Goal: Transaction & Acquisition: Book appointment/travel/reservation

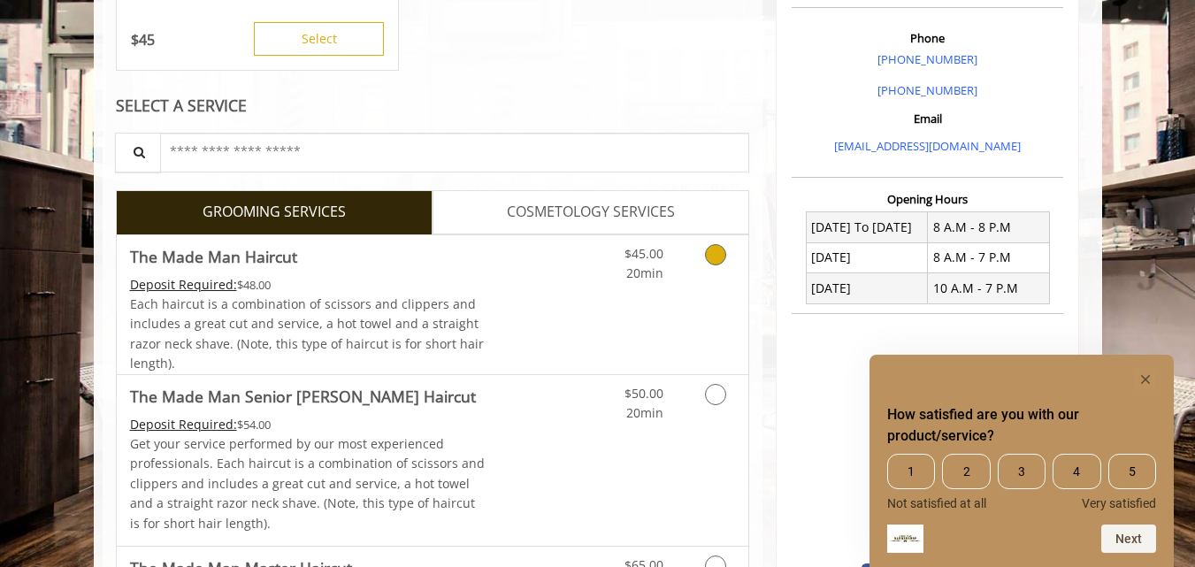
scroll to position [531, 0]
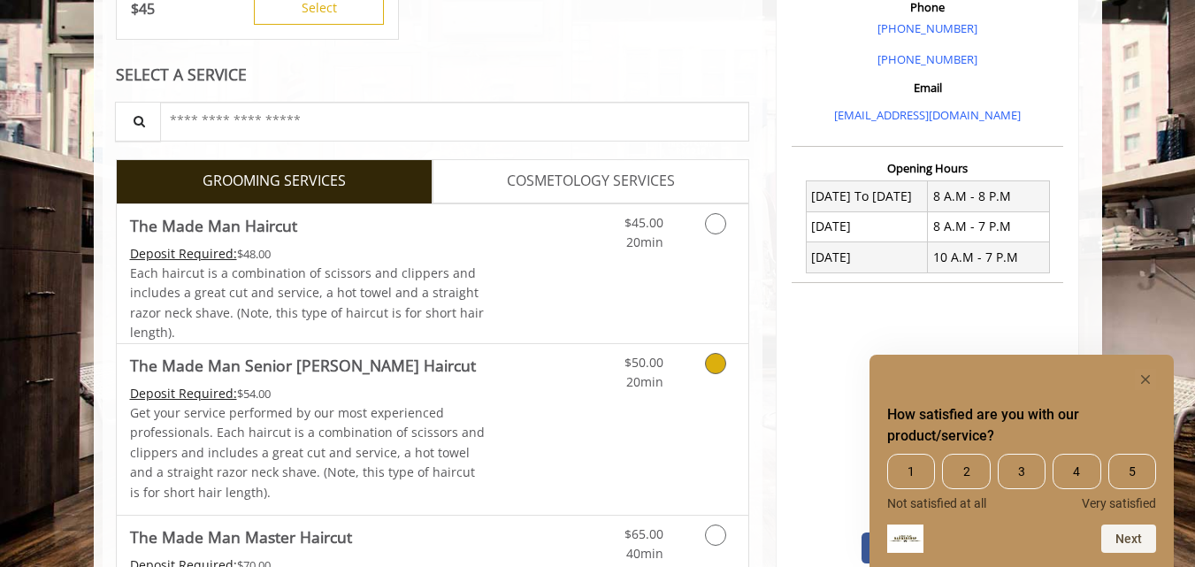
click at [715, 370] on icon "Grooming services" at bounding box center [715, 363] width 21 height 21
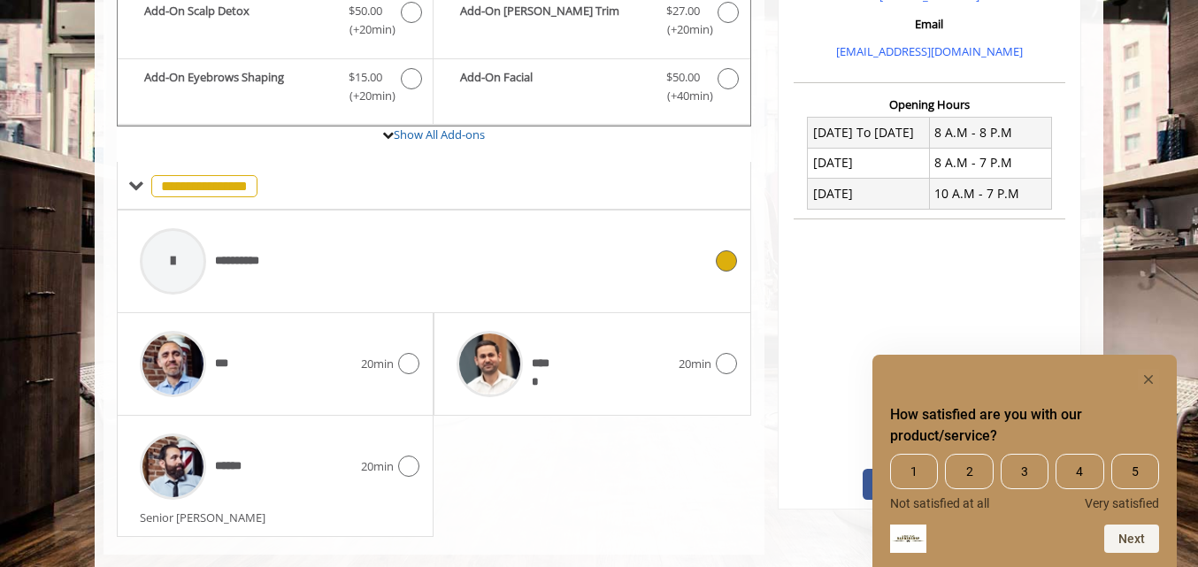
scroll to position [626, 0]
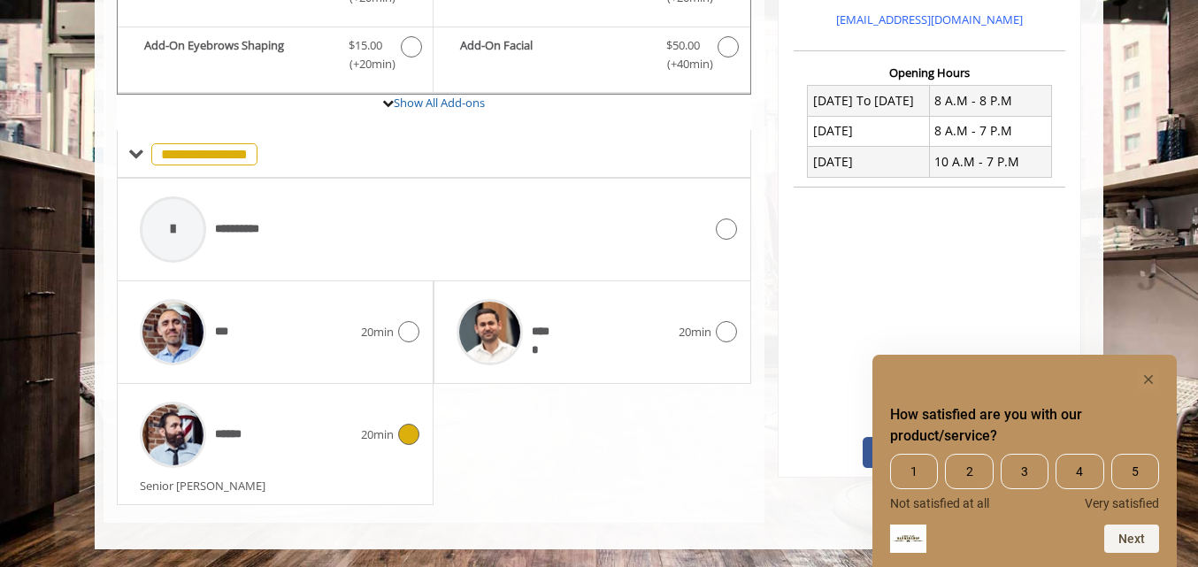
click at [405, 435] on icon at bounding box center [408, 434] width 21 height 21
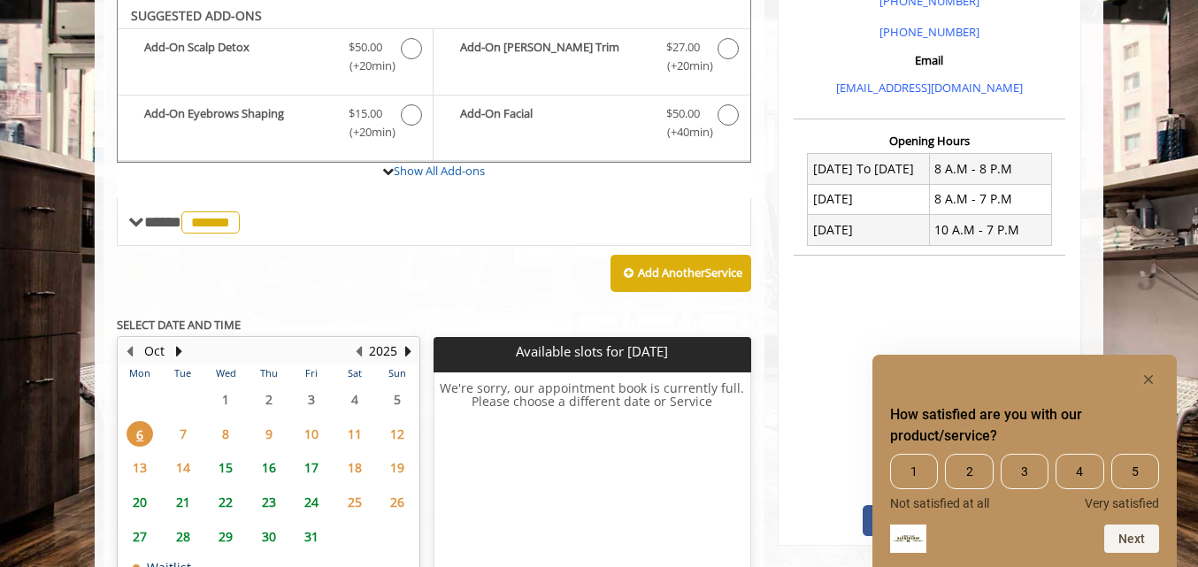
scroll to position [647, 0]
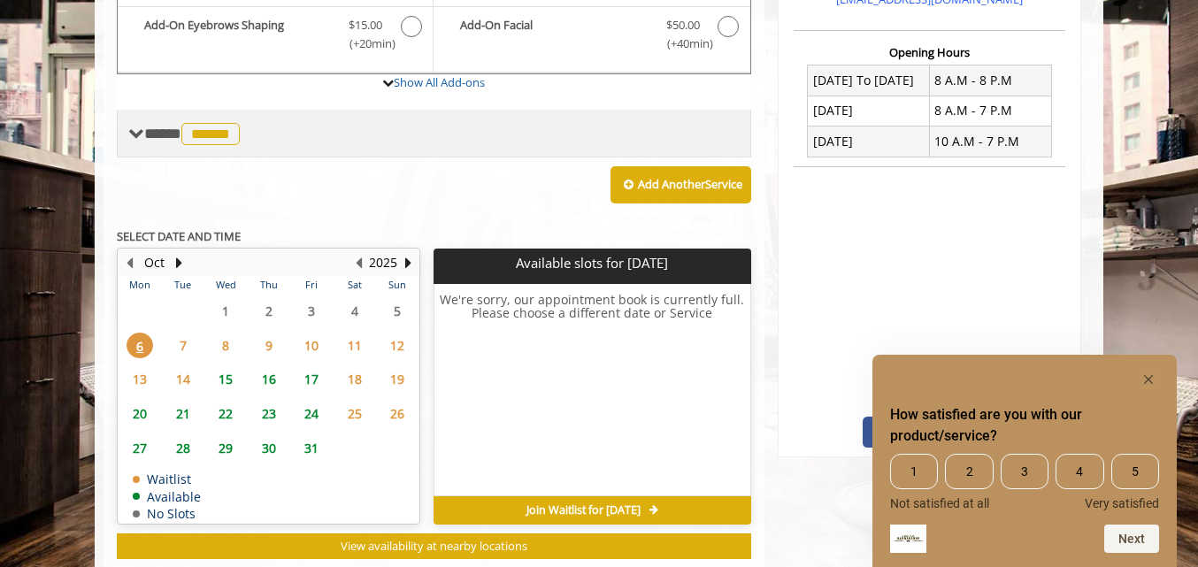
click at [228, 135] on span "******" at bounding box center [210, 134] width 58 height 22
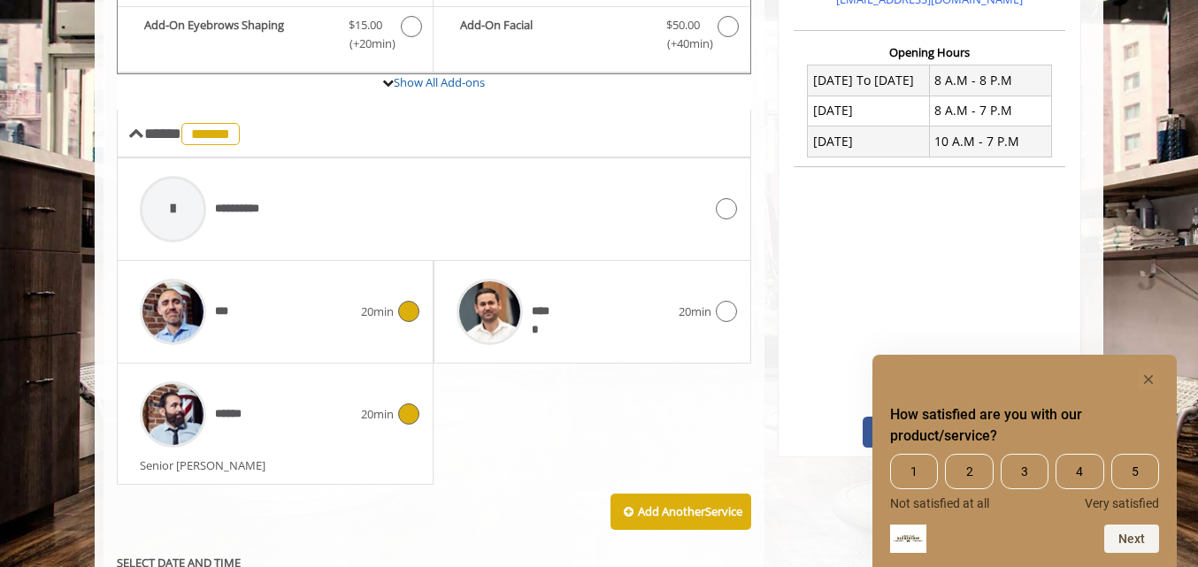
click at [406, 314] on icon at bounding box center [408, 311] width 21 height 21
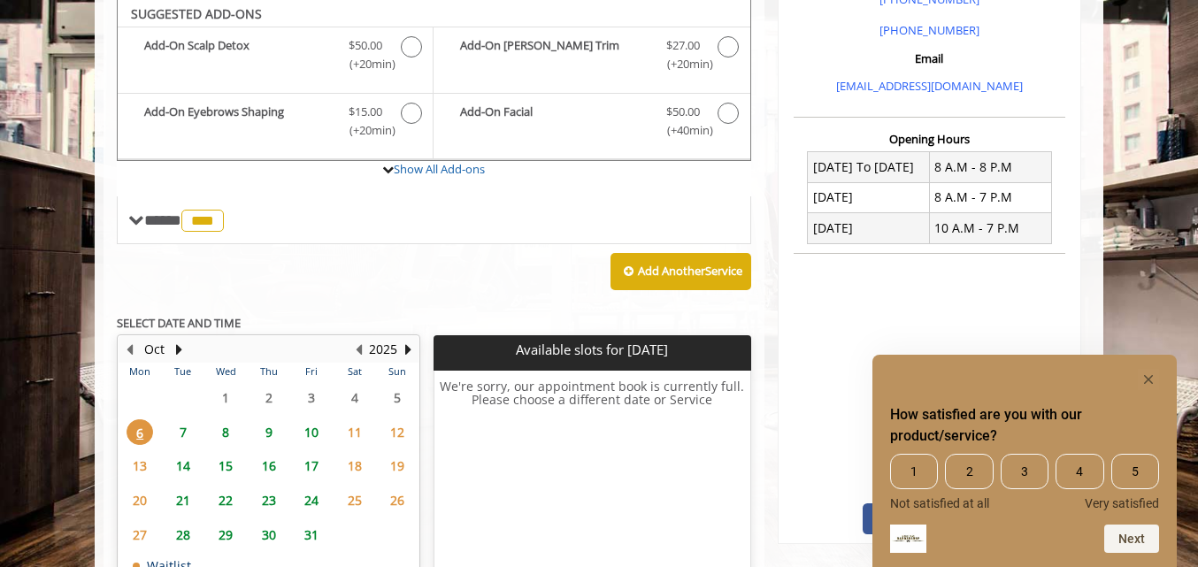
scroll to position [558, 0]
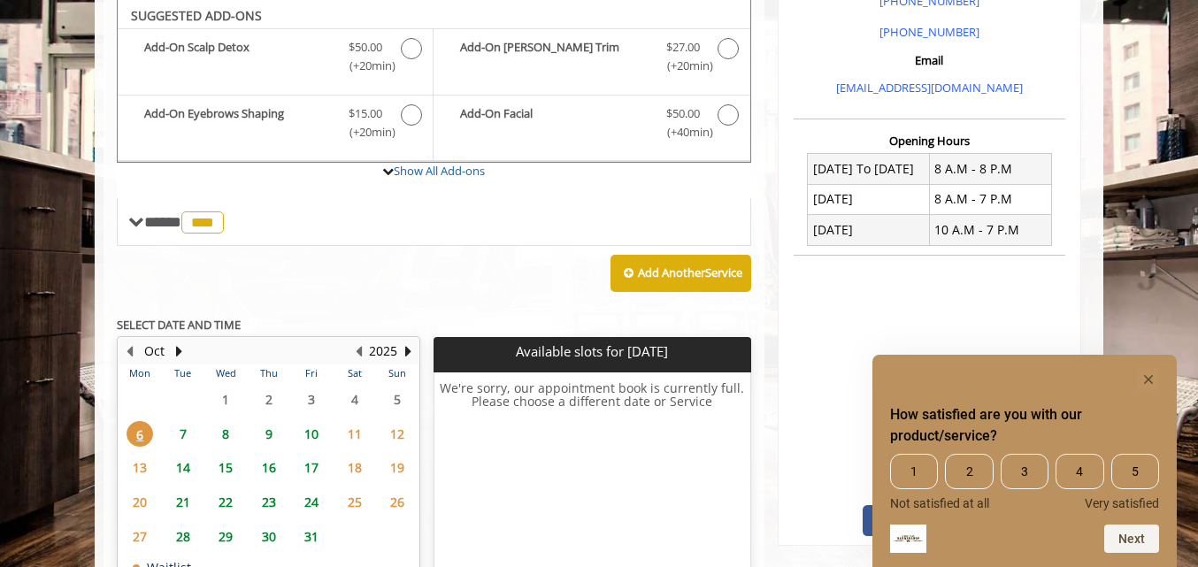
click at [183, 436] on span "7" at bounding box center [183, 434] width 27 height 26
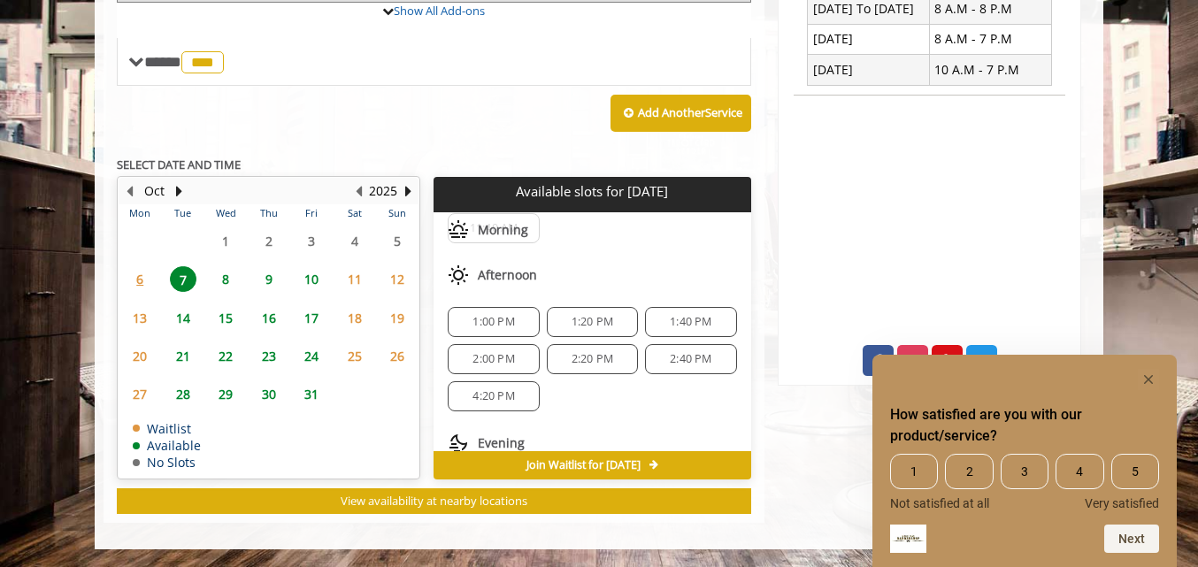
scroll to position [117, 0]
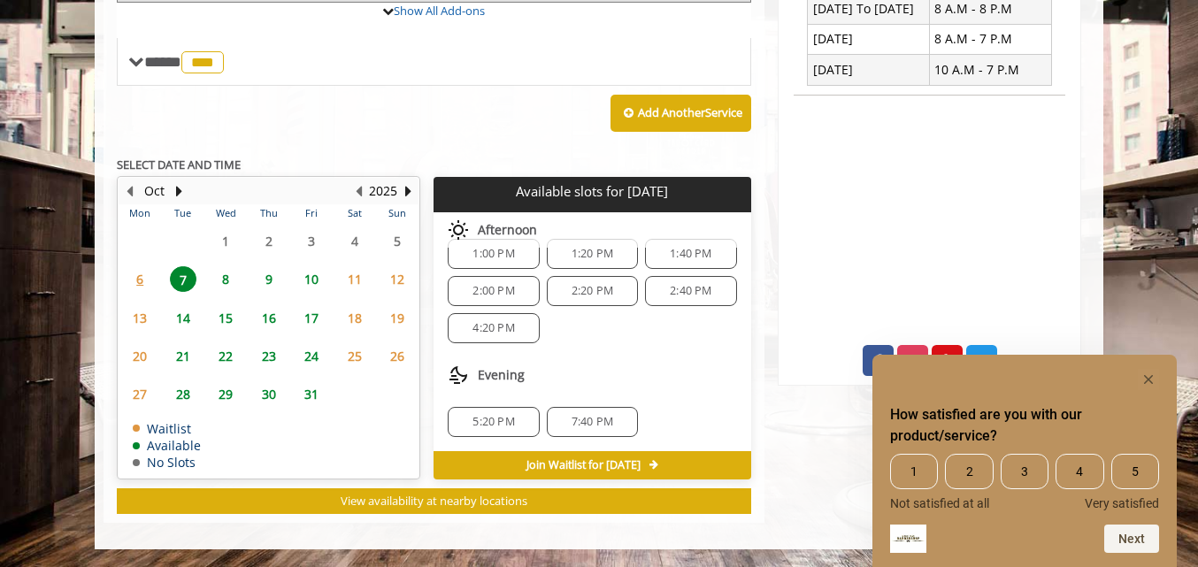
click at [268, 285] on span "9" at bounding box center [269, 279] width 27 height 26
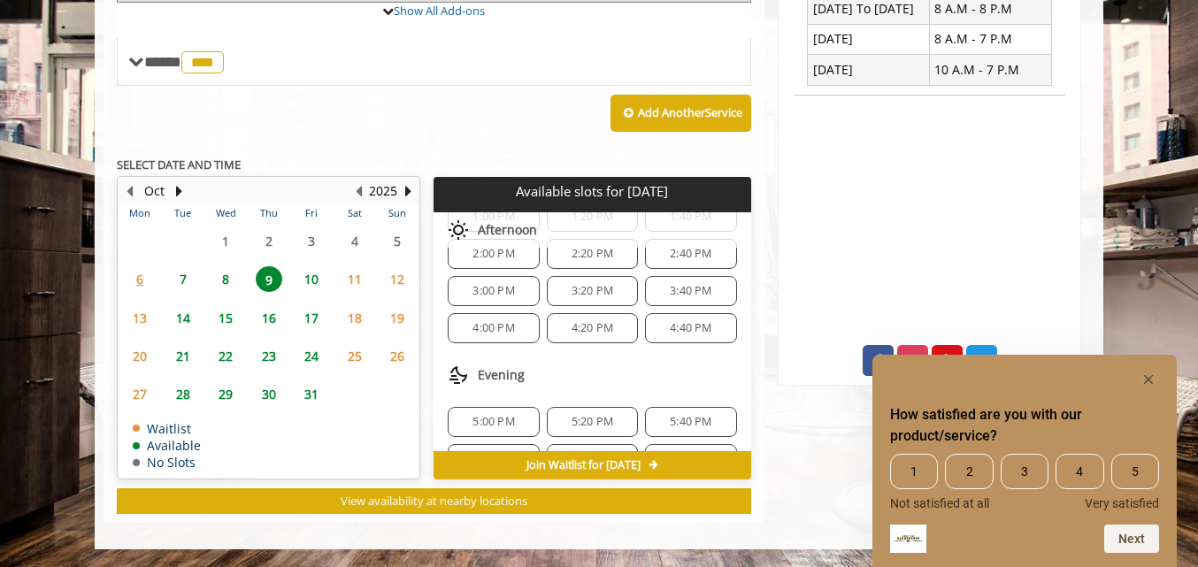
scroll to position [340, 0]
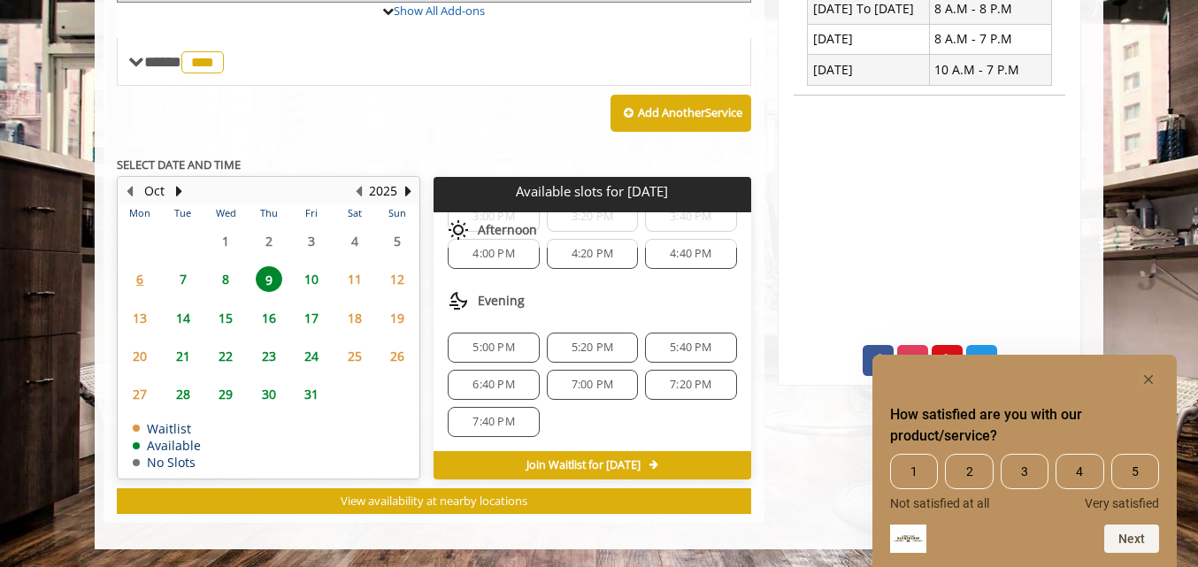
click at [311, 283] on span "10" at bounding box center [311, 279] width 27 height 26
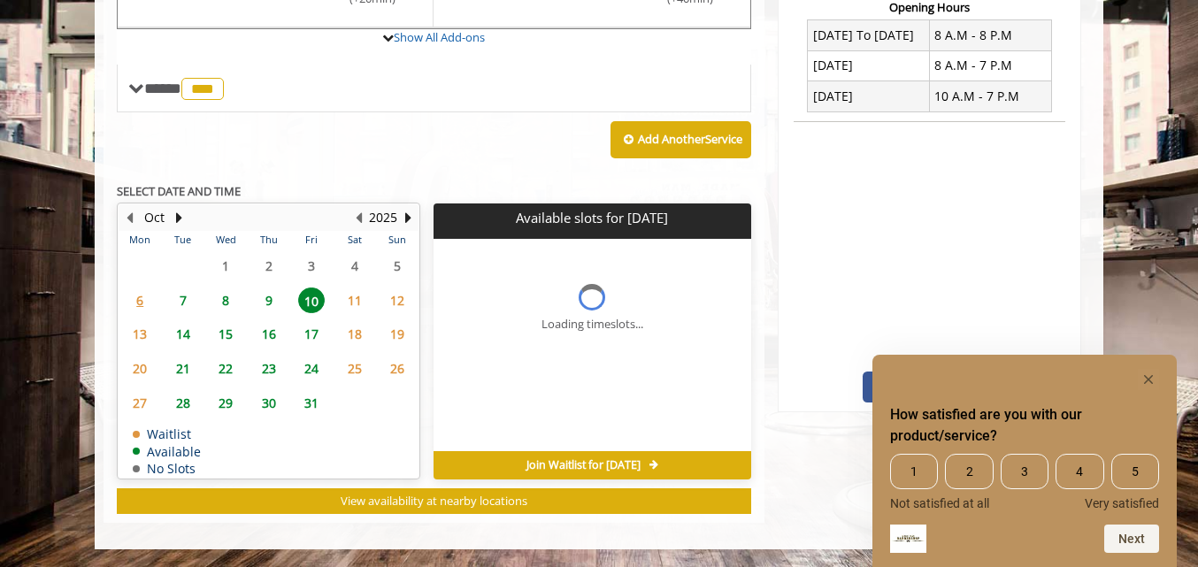
scroll to position [704, 0]
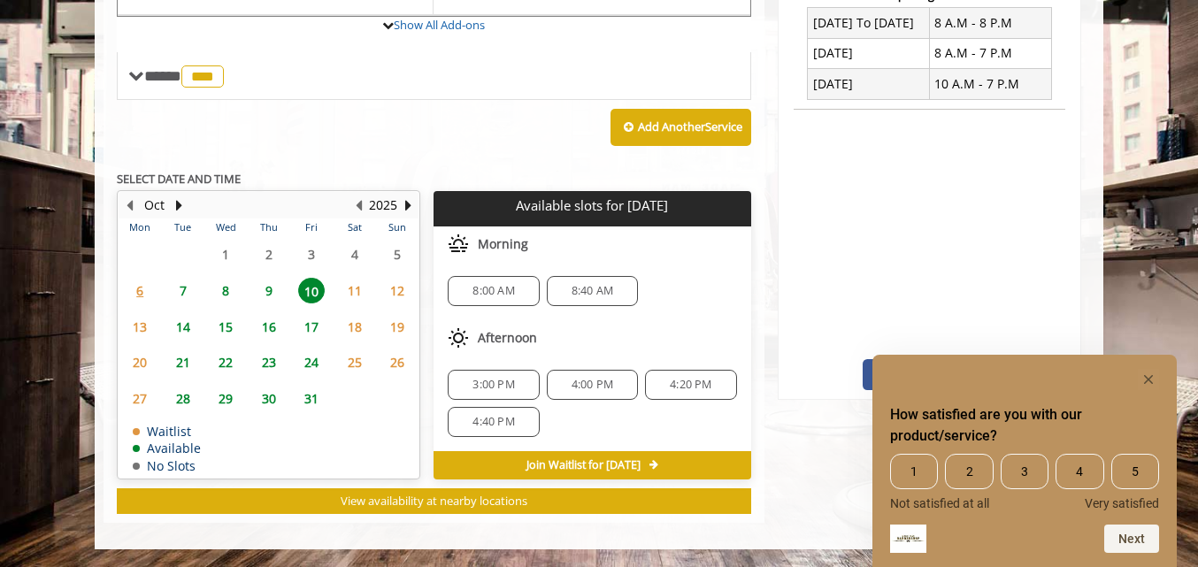
click at [233, 295] on span "8" at bounding box center [225, 291] width 27 height 26
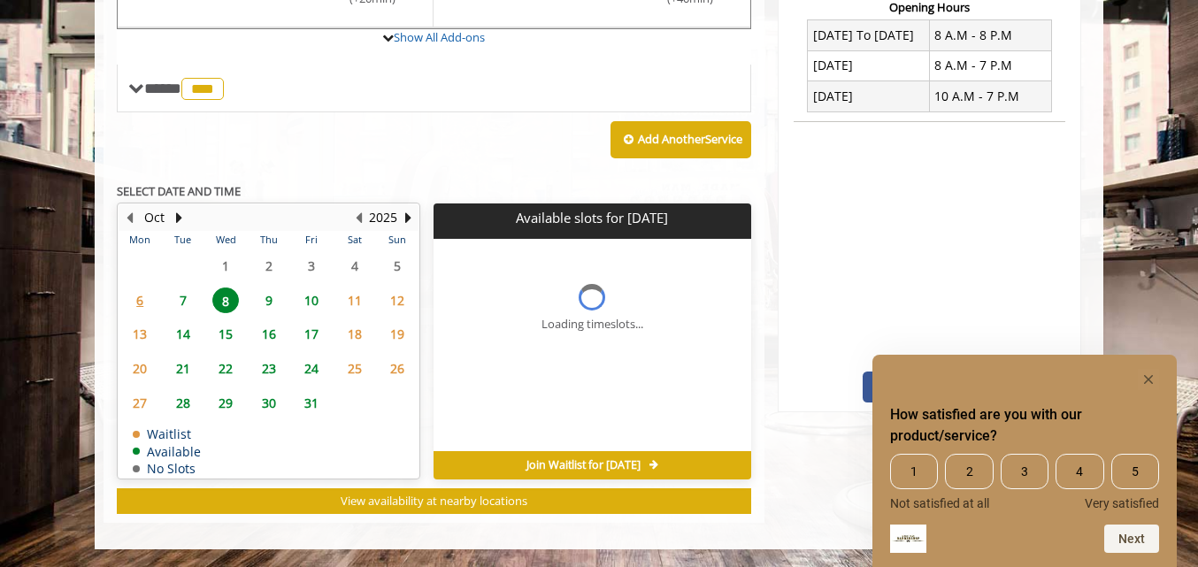
scroll to position [718, 0]
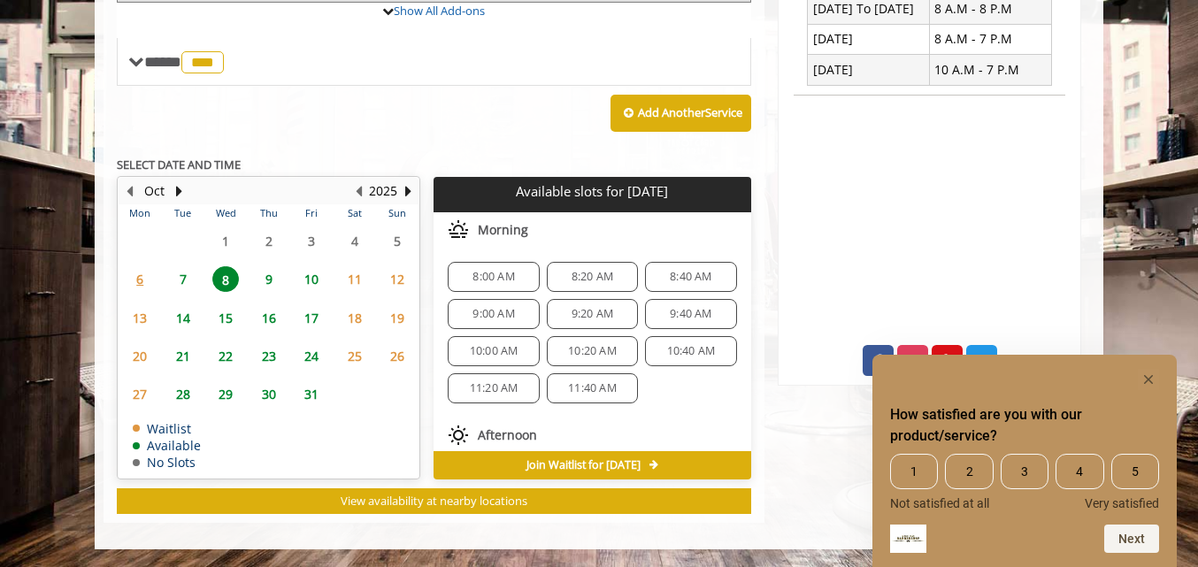
click at [182, 284] on span "7" at bounding box center [183, 279] width 27 height 26
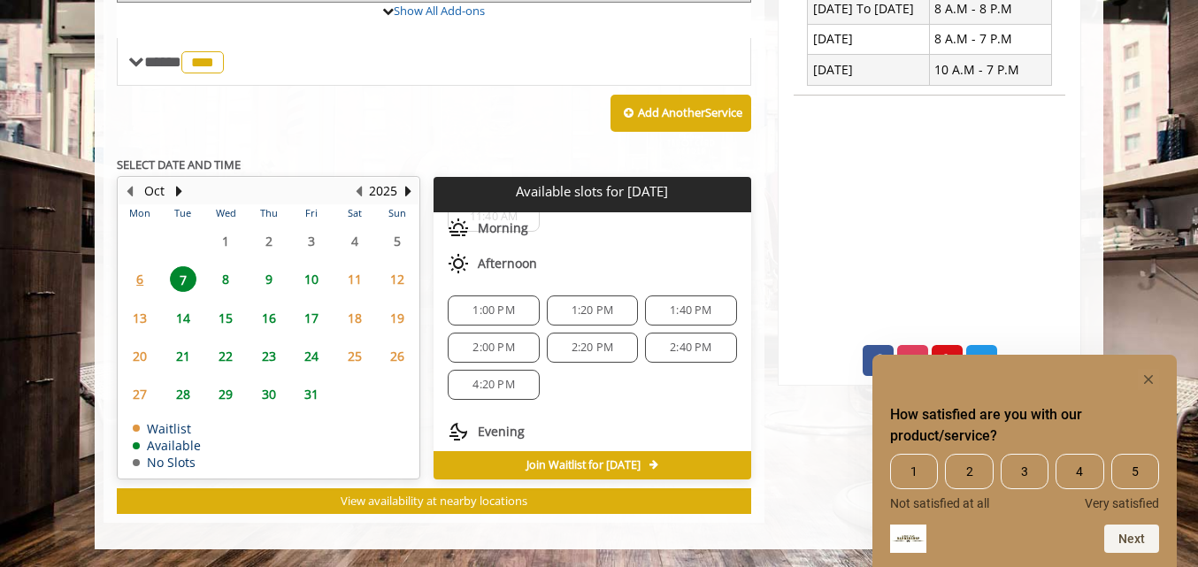
scroll to position [28, 0]
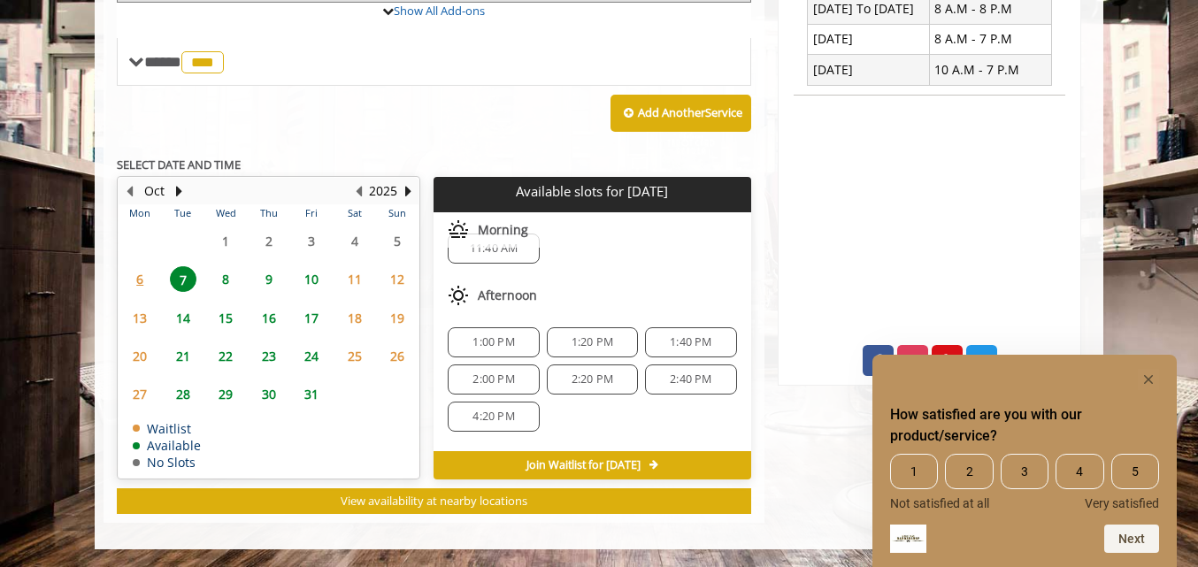
click at [223, 284] on span "8" at bounding box center [225, 279] width 27 height 26
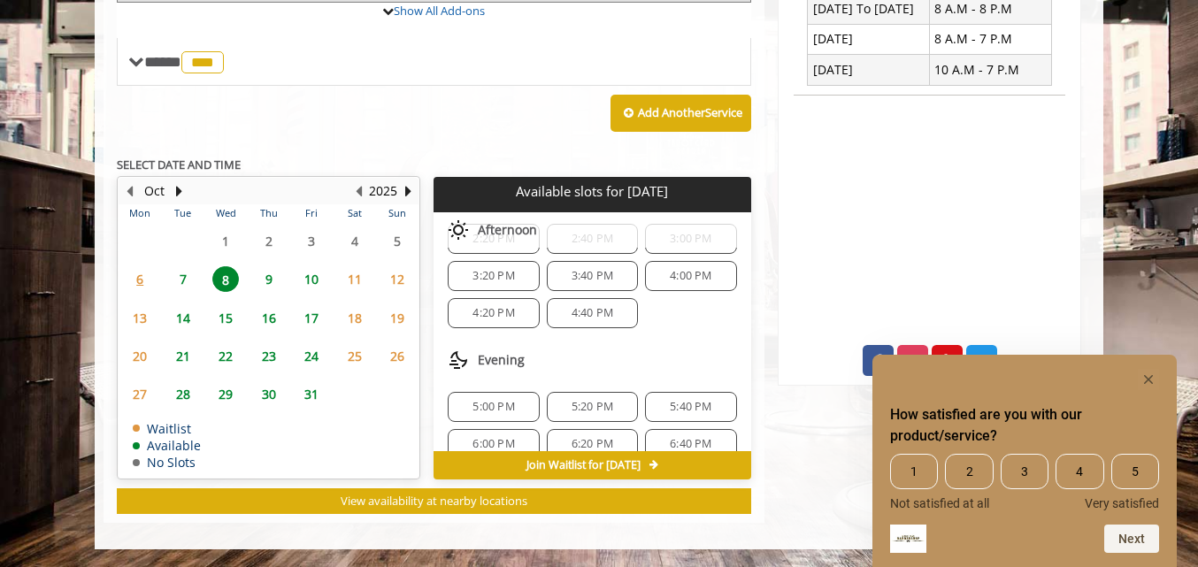
scroll to position [214, 0]
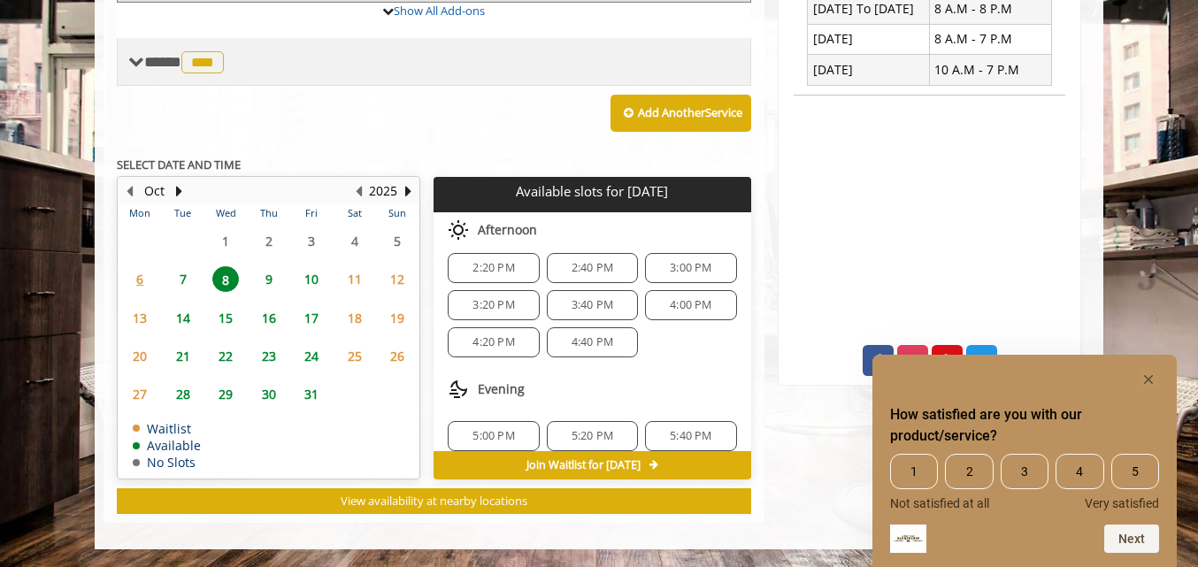
click at [206, 65] on span "***" at bounding box center [202, 62] width 42 height 22
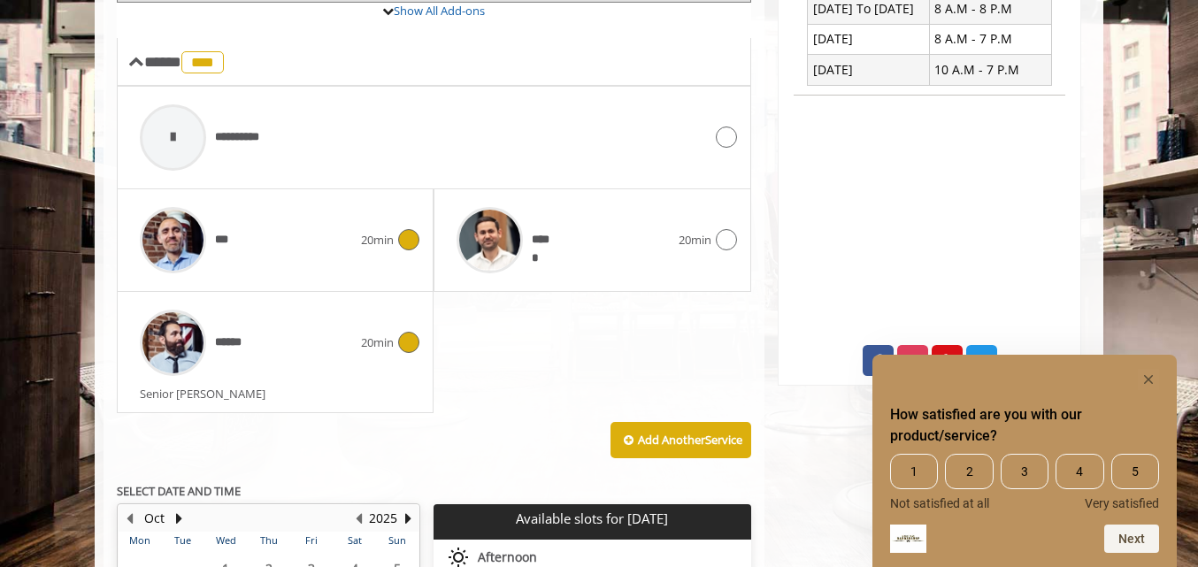
click at [402, 345] on icon at bounding box center [408, 342] width 21 height 21
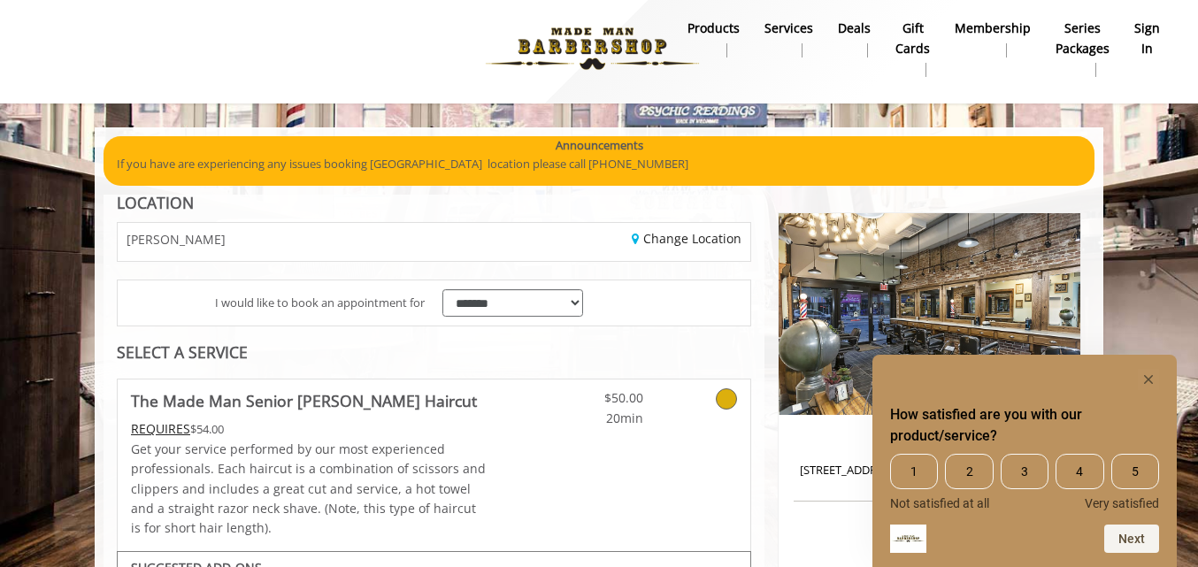
scroll to position [0, 0]
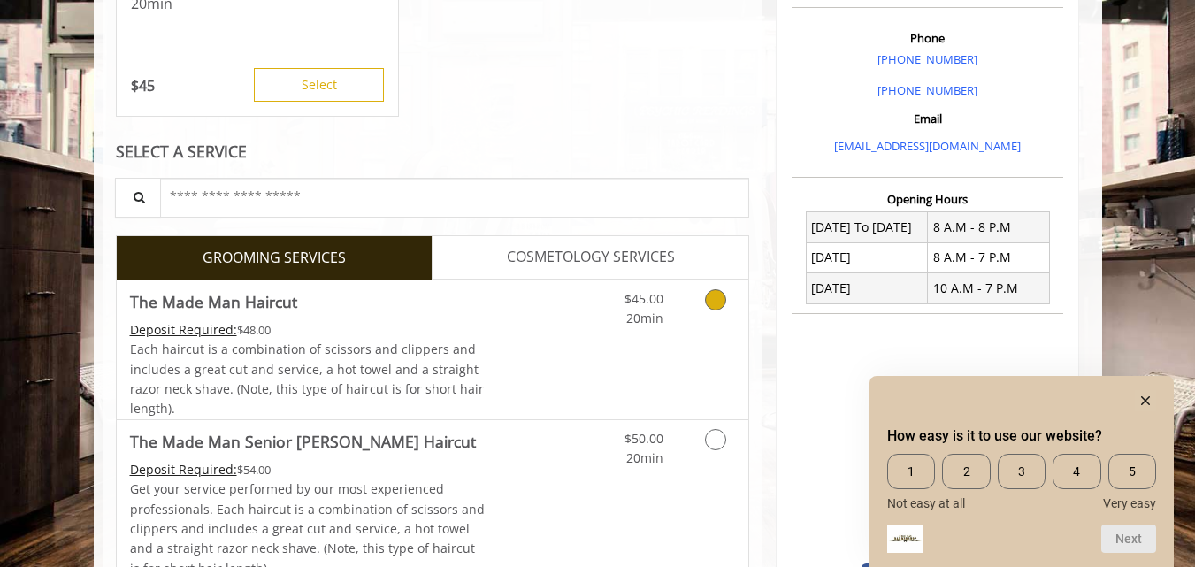
scroll to position [531, 0]
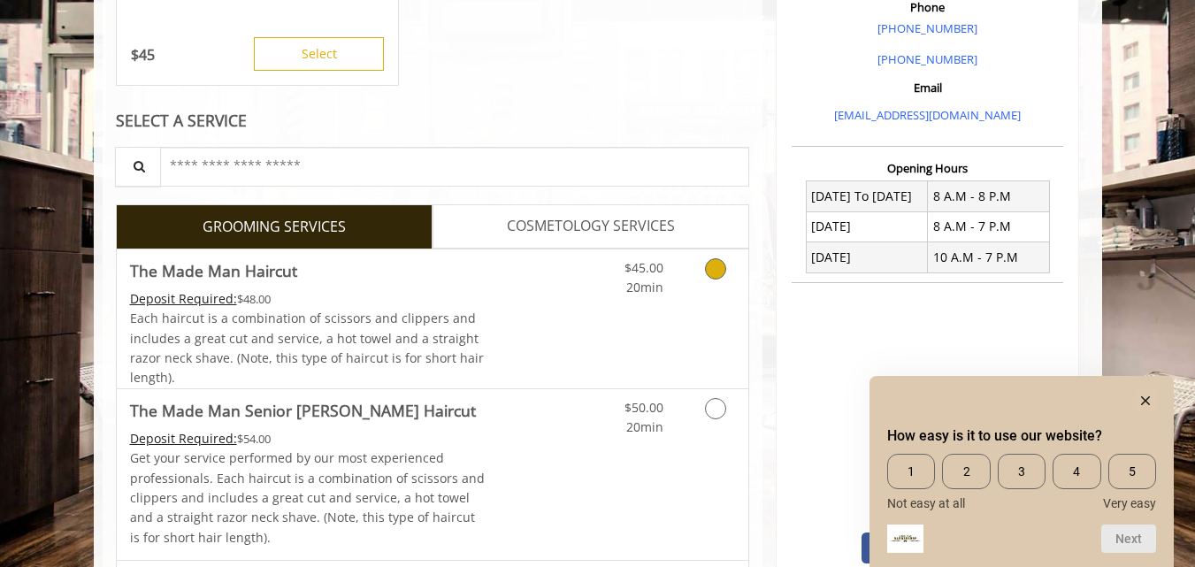
click at [716, 266] on icon "Grooming services" at bounding box center [715, 268] width 21 height 21
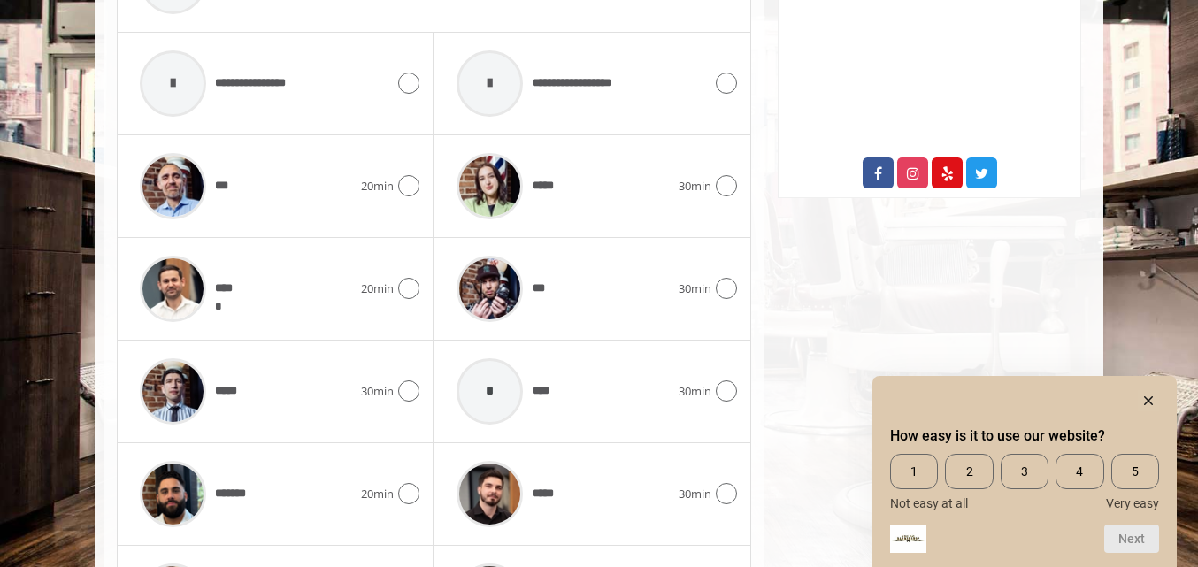
scroll to position [905, 0]
click at [405, 393] on icon at bounding box center [408, 391] width 21 height 21
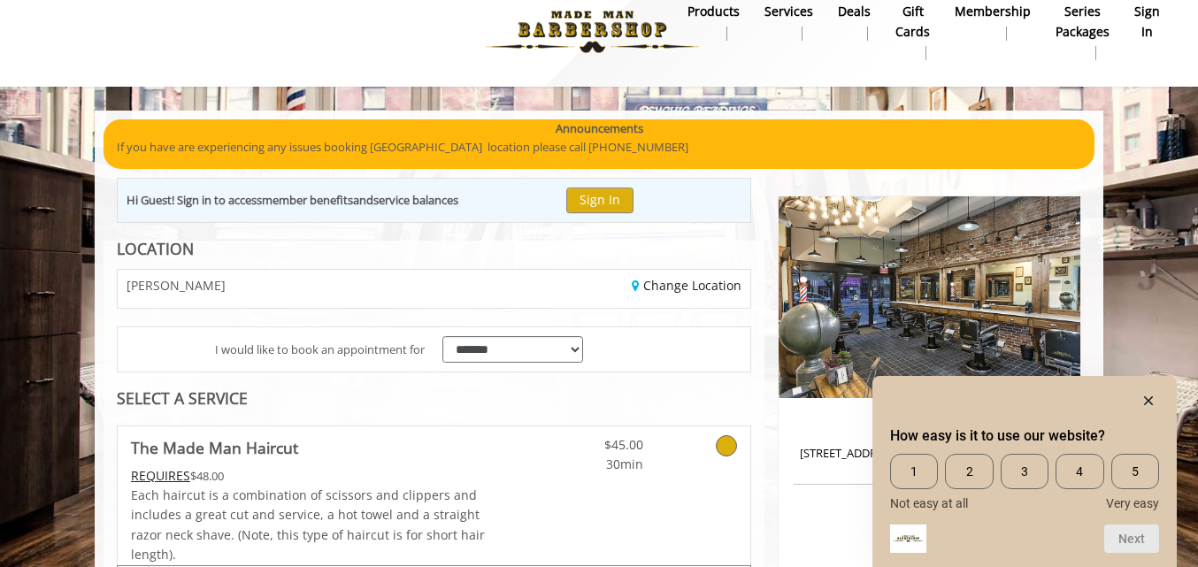
scroll to position [0, 0]
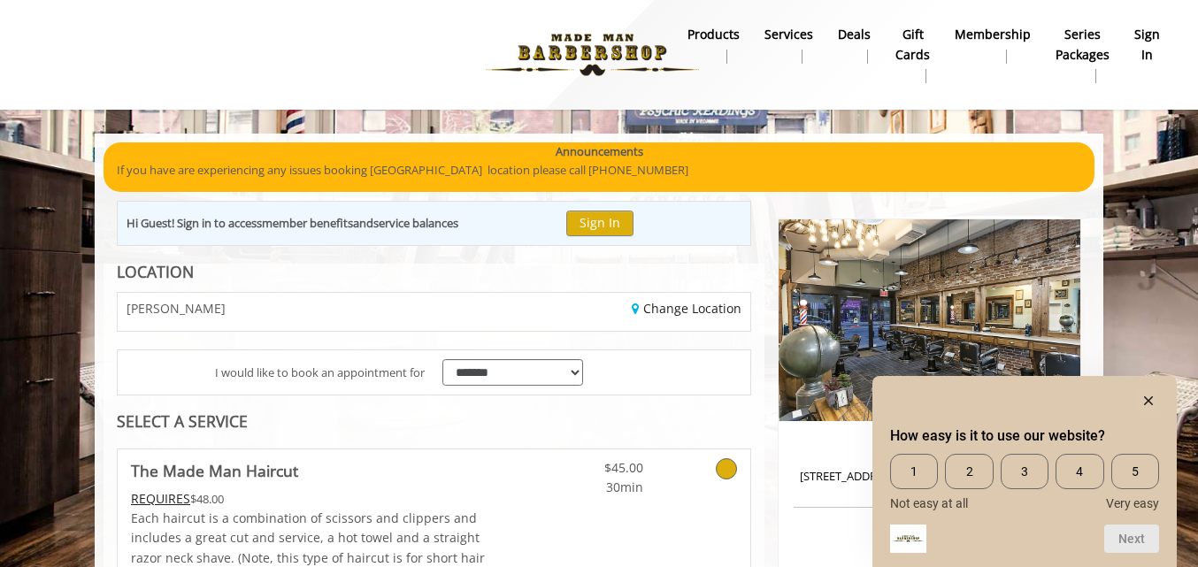
click at [562, 65] on img at bounding box center [592, 54] width 243 height 97
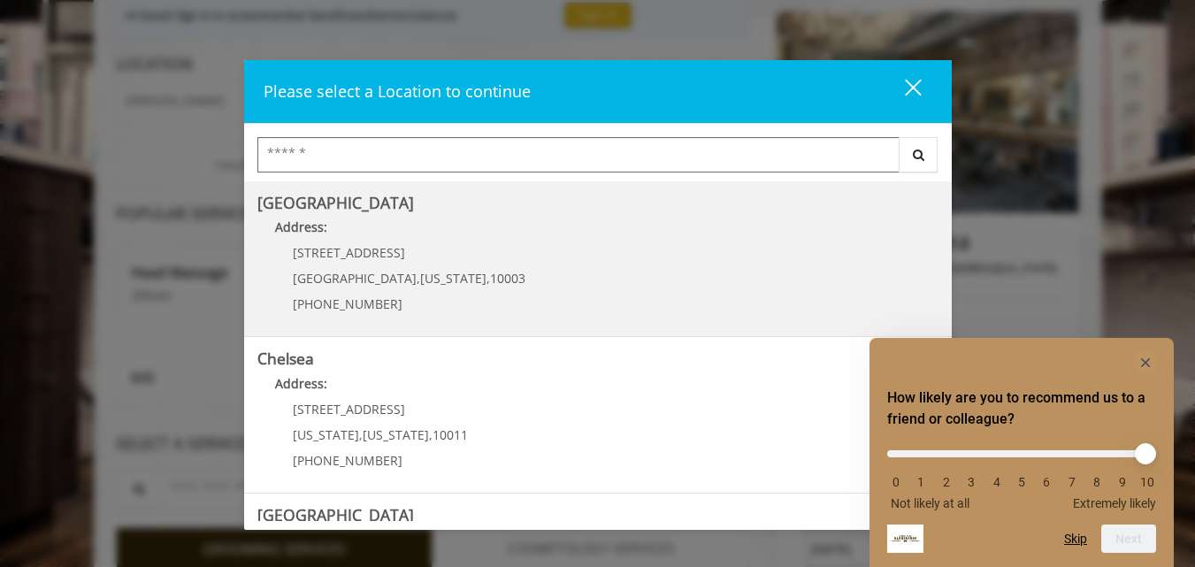
scroll to position [177, 0]
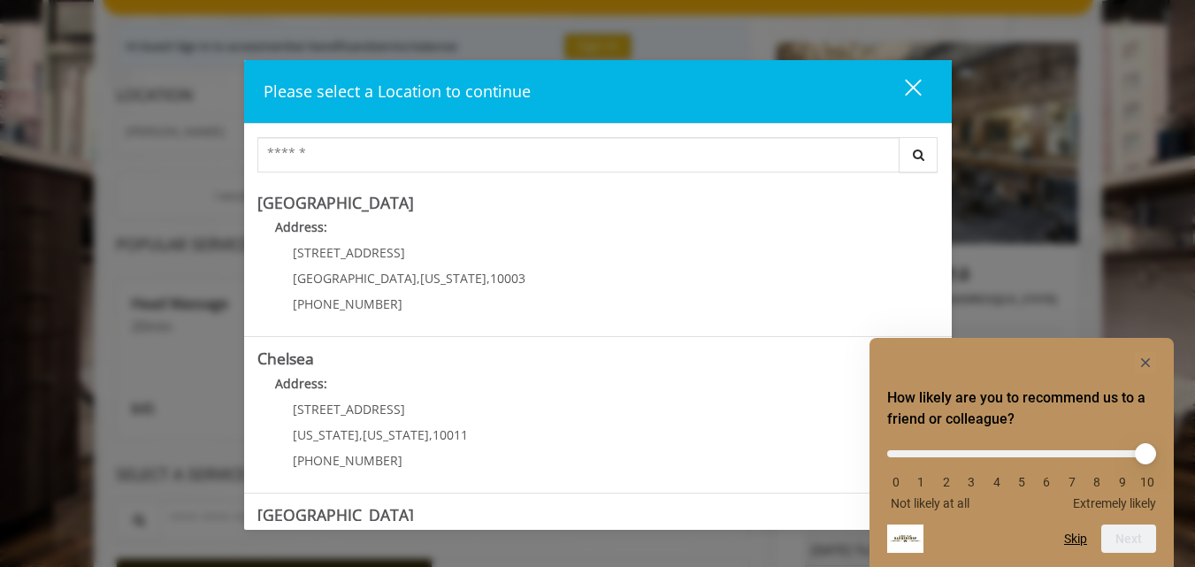
click at [910, 88] on div "close dialog" at bounding box center [912, 88] width 17 height 17
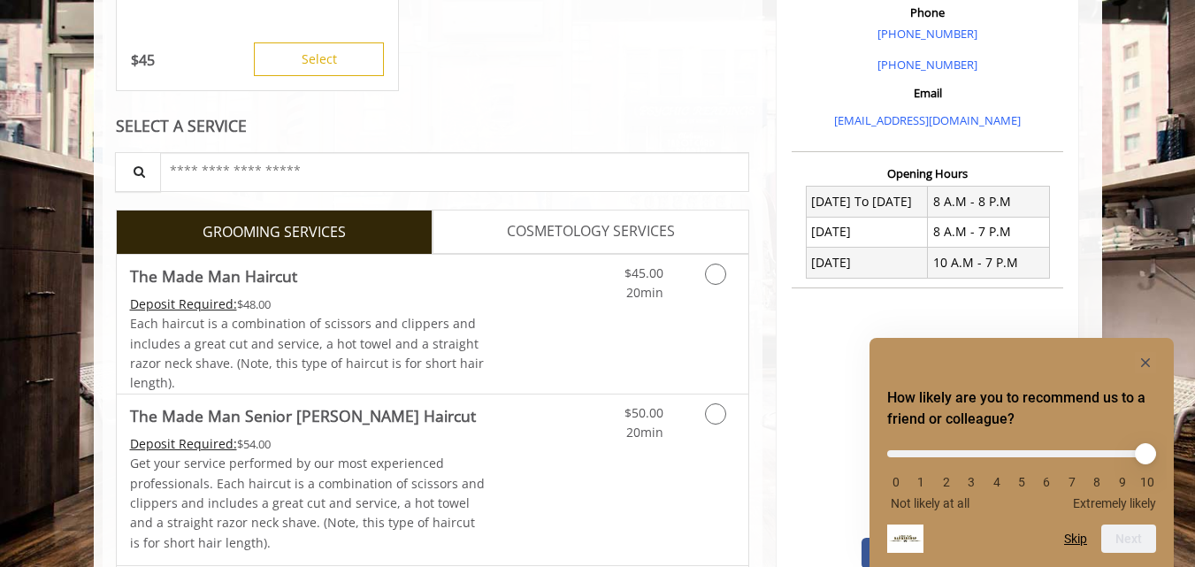
scroll to position [531, 0]
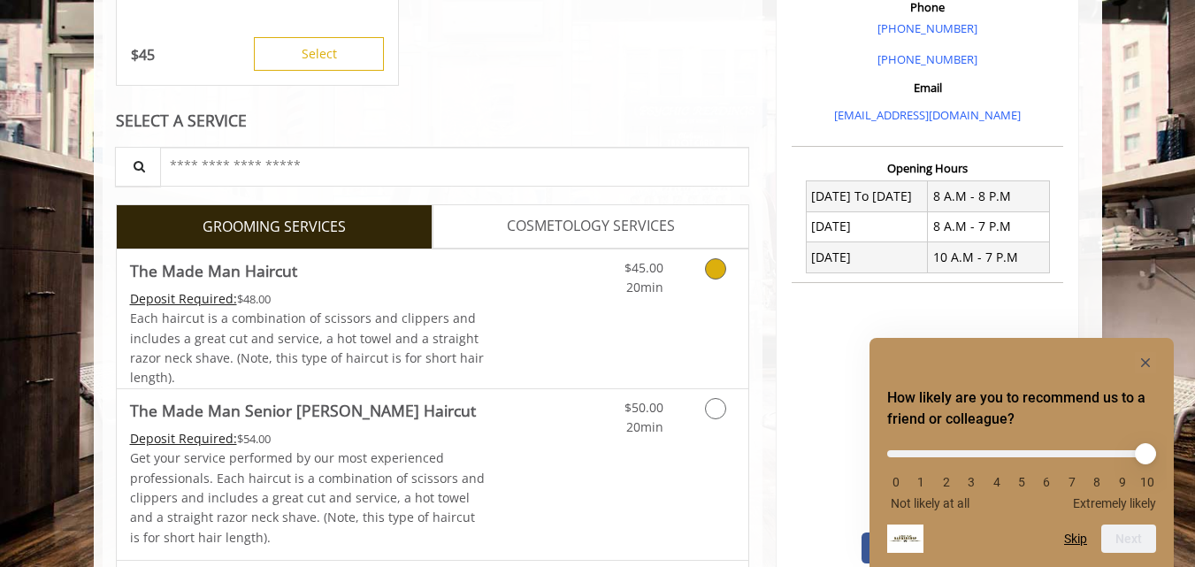
click at [709, 277] on icon "Grooming services" at bounding box center [715, 268] width 21 height 21
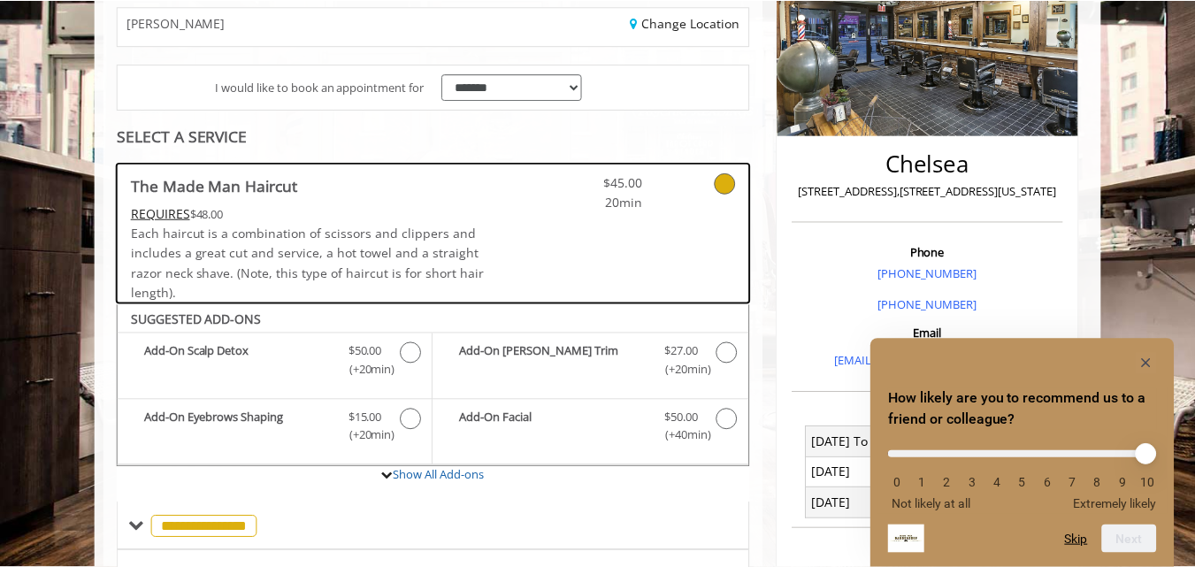
scroll to position [197, 0]
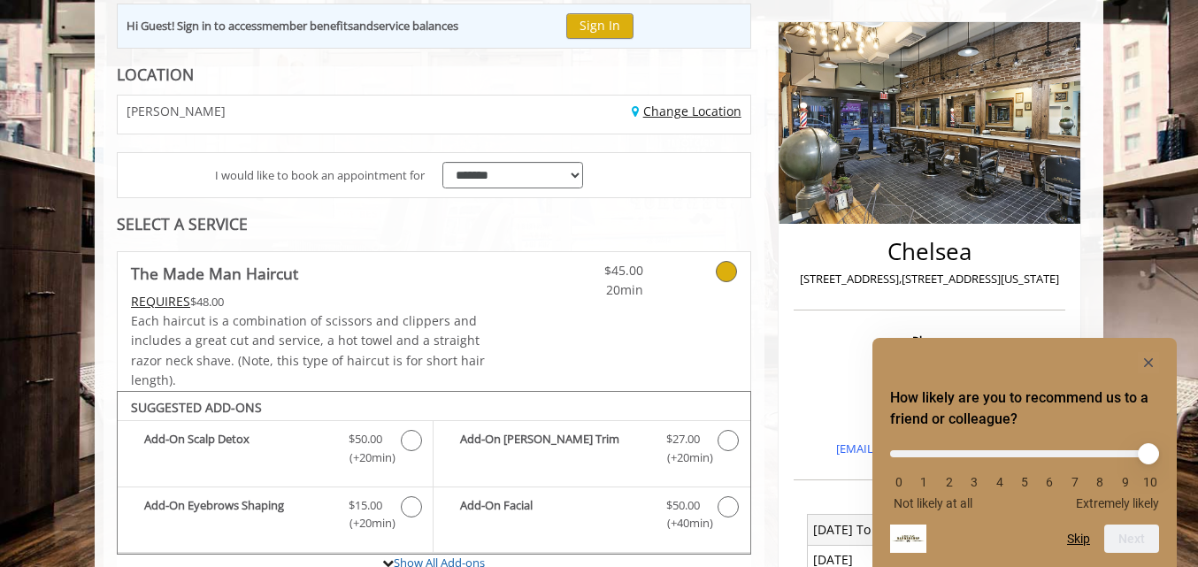
click at [686, 117] on link "Change Location" at bounding box center [687, 111] width 110 height 17
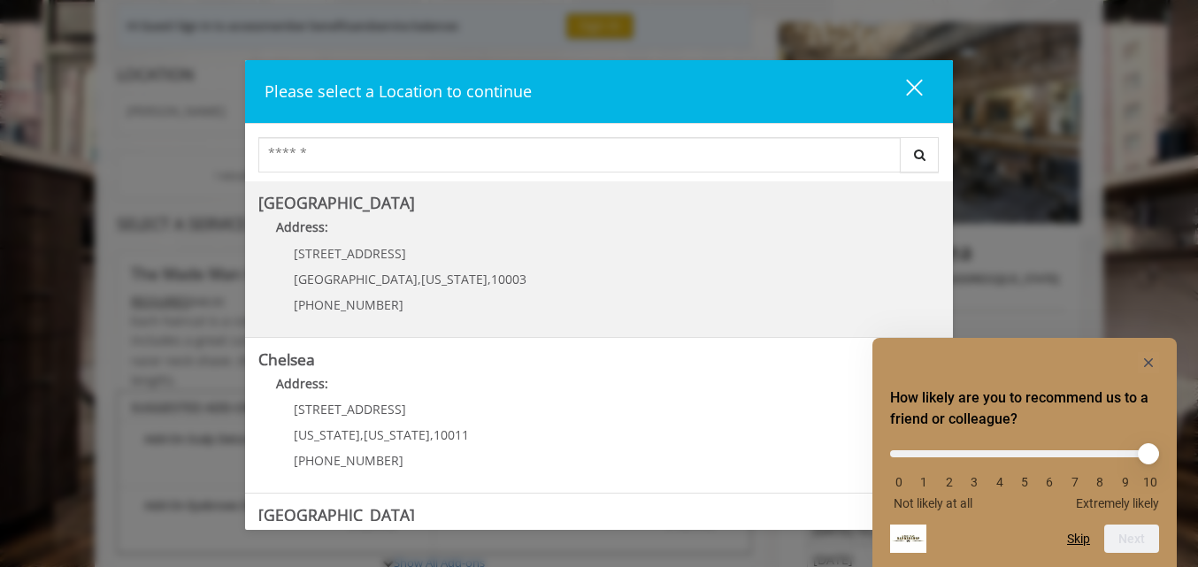
click at [380, 292] on div "60 E 8th St Manhattan , New York , 10003 (212) 598-1840" at bounding box center [396, 285] width 277 height 77
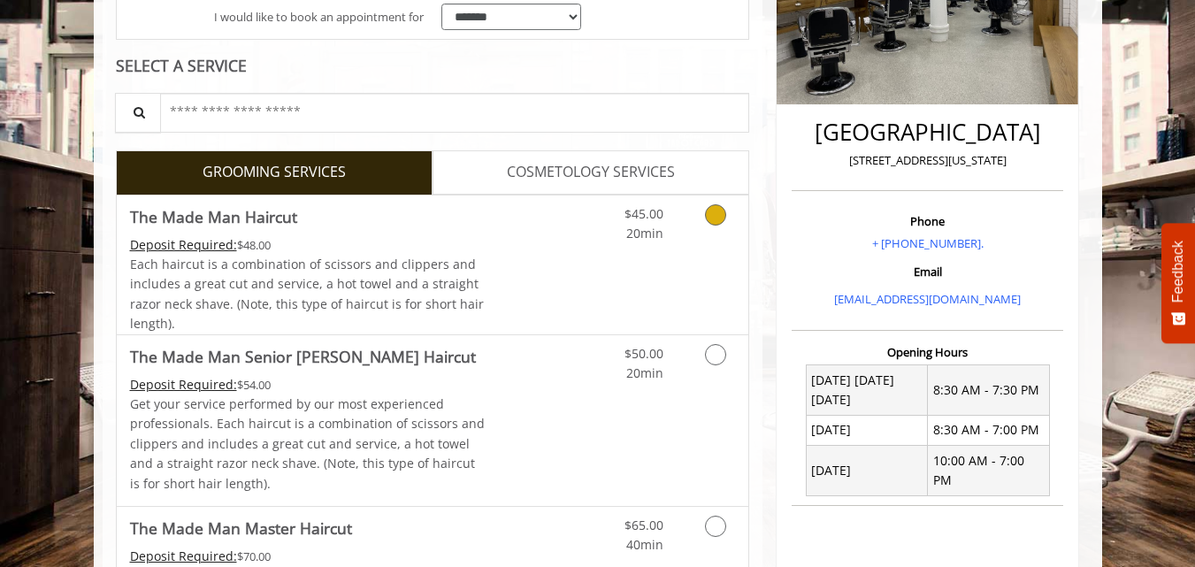
scroll to position [354, 0]
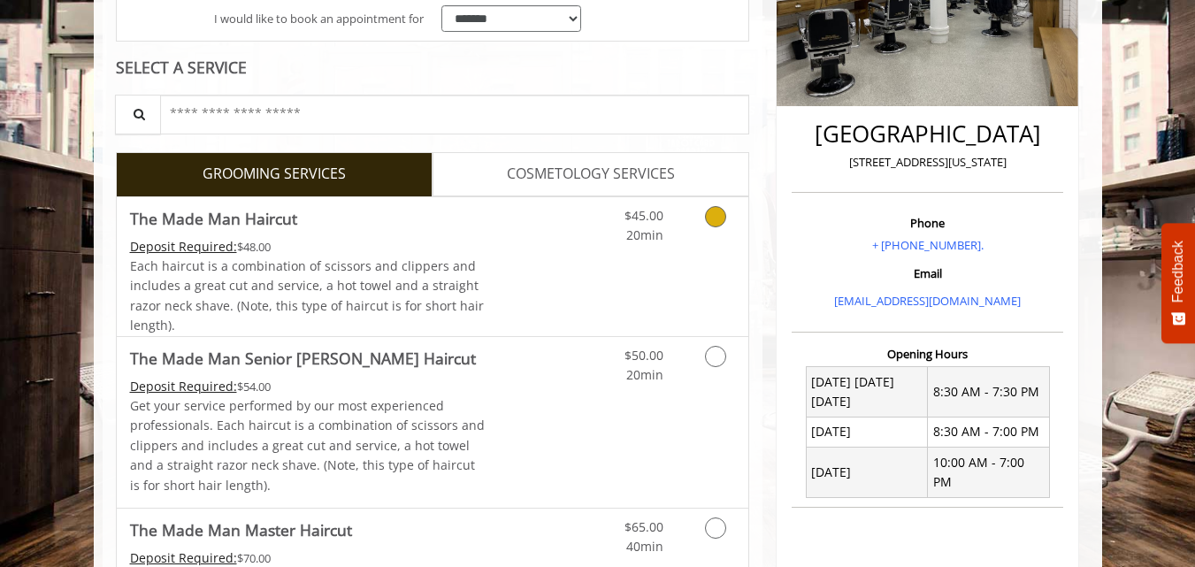
click at [459, 291] on span "Each haircut is a combination of scissors and clippers and includes a great cut…" at bounding box center [307, 295] width 354 height 76
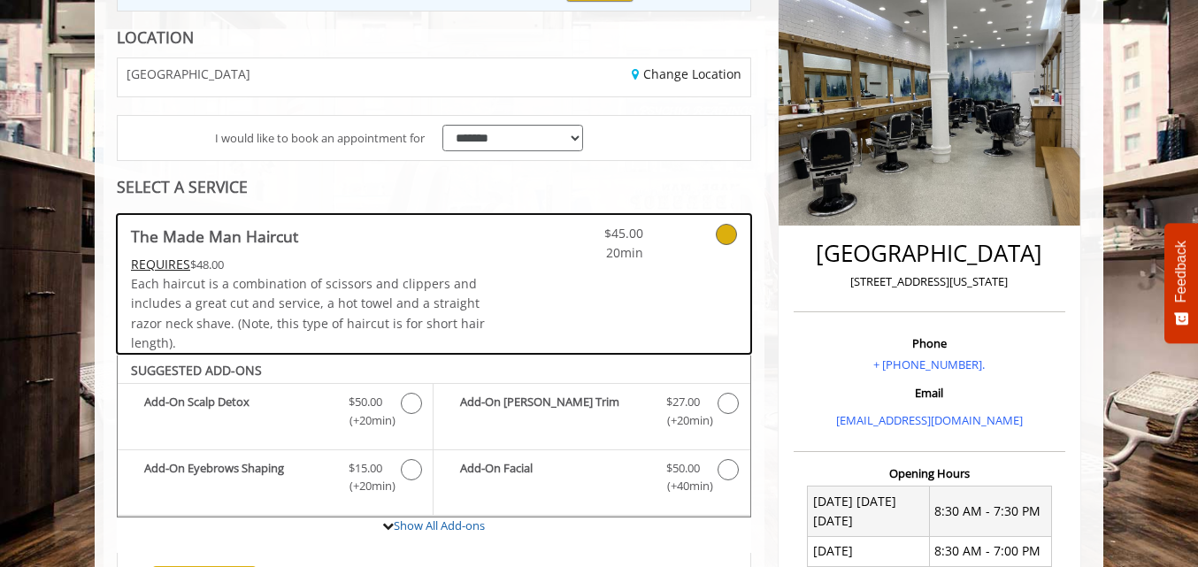
scroll to position [57, 0]
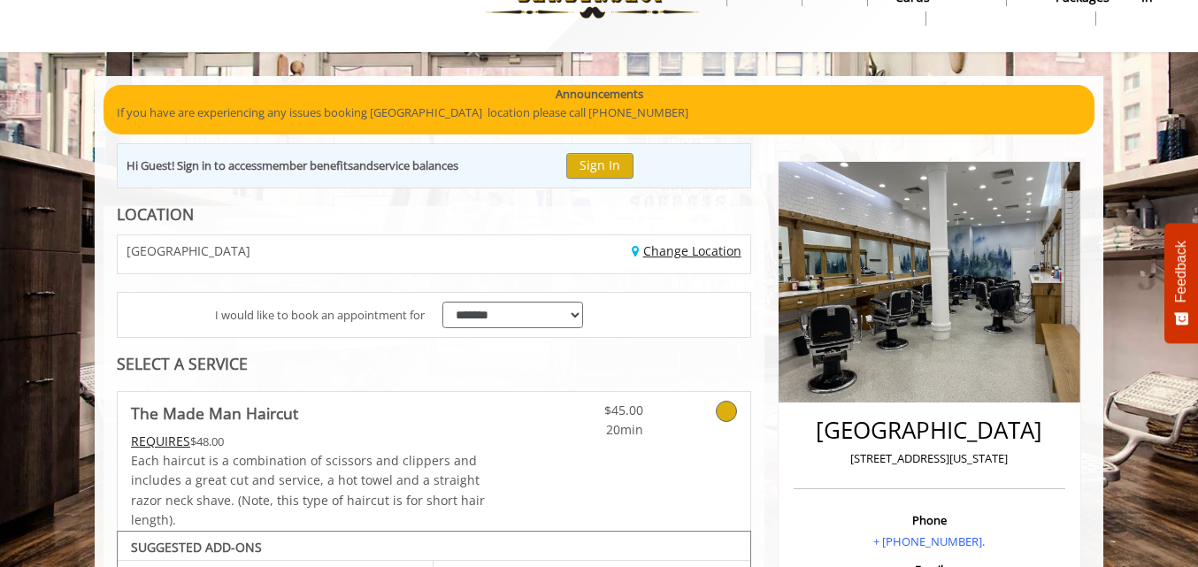
click at [676, 252] on link "Change Location" at bounding box center [687, 250] width 110 height 17
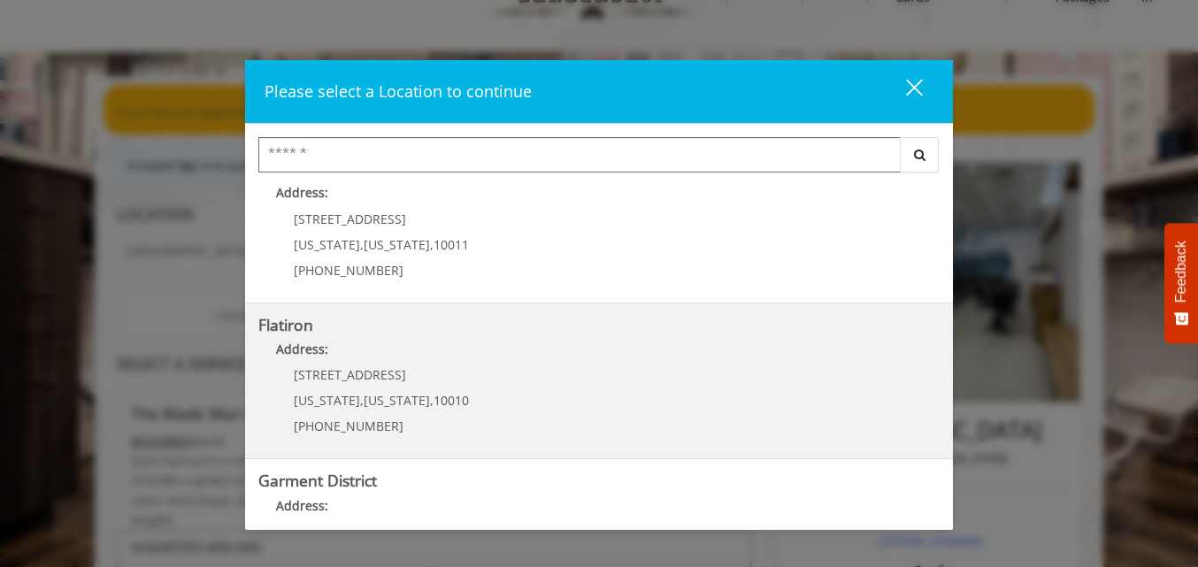
scroll to position [354, 0]
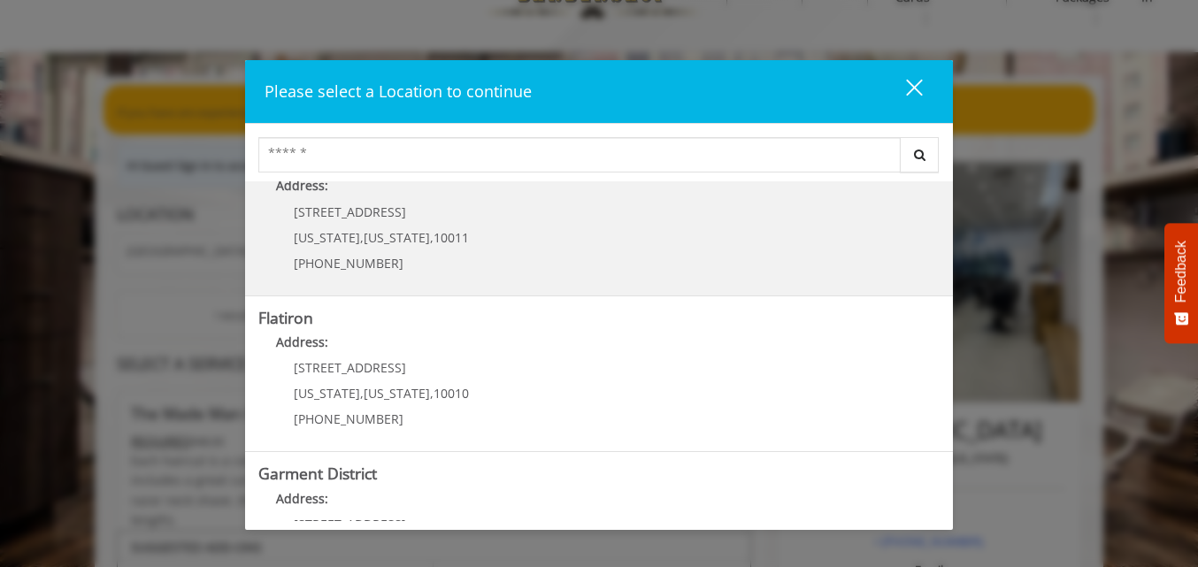
click at [412, 249] on div "267 W 15th St New York , New York , 10011 (646) 850-0041" at bounding box center [367, 243] width 219 height 77
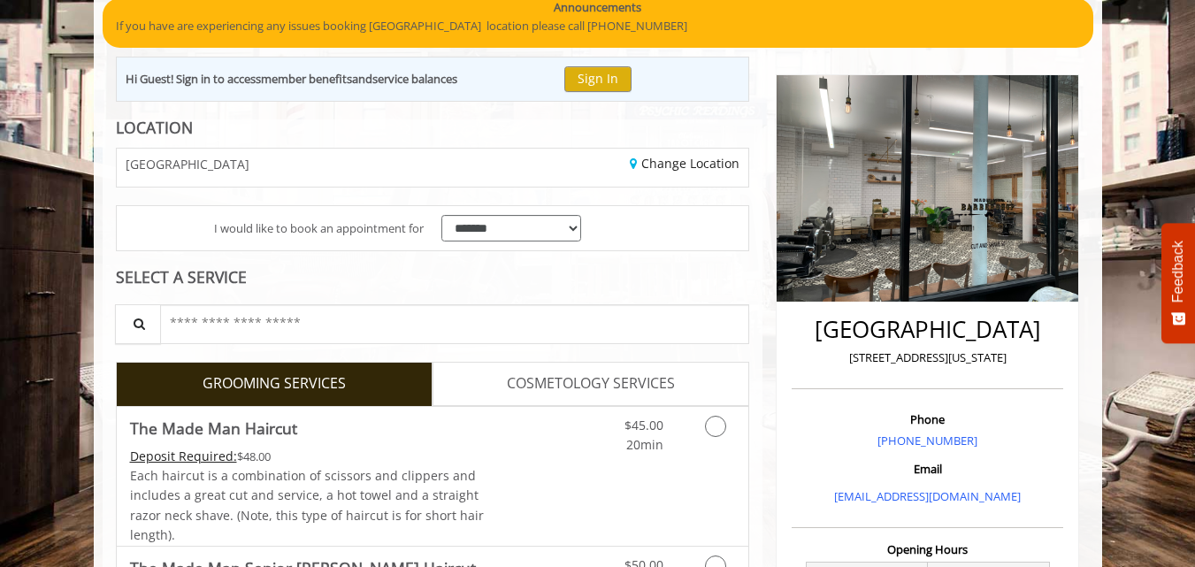
scroll to position [265, 0]
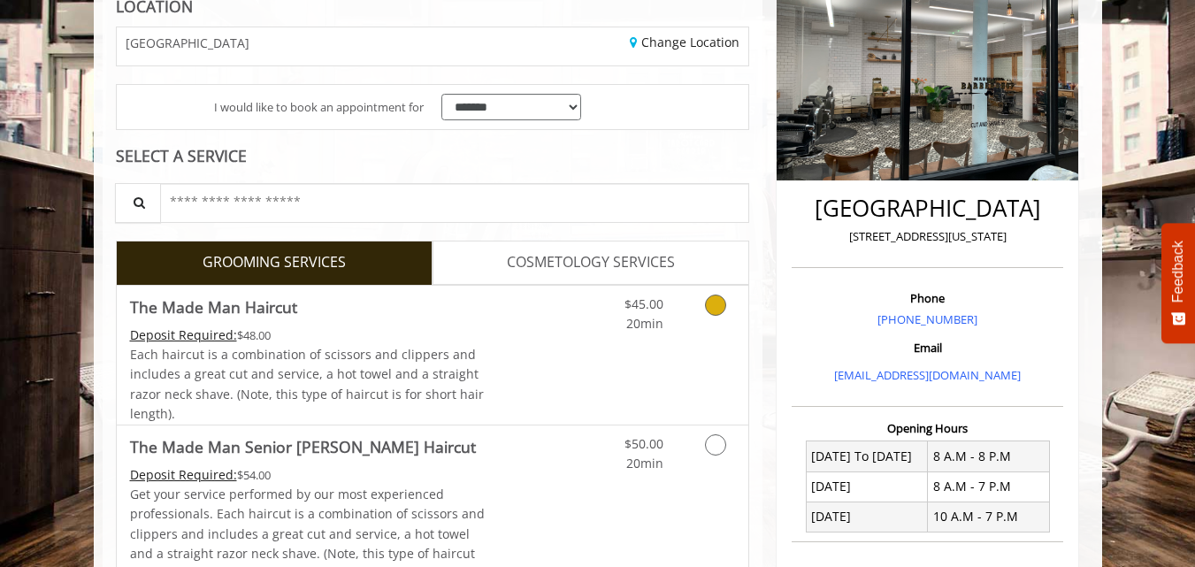
click at [701, 311] on link "Grooming services" at bounding box center [712, 310] width 45 height 49
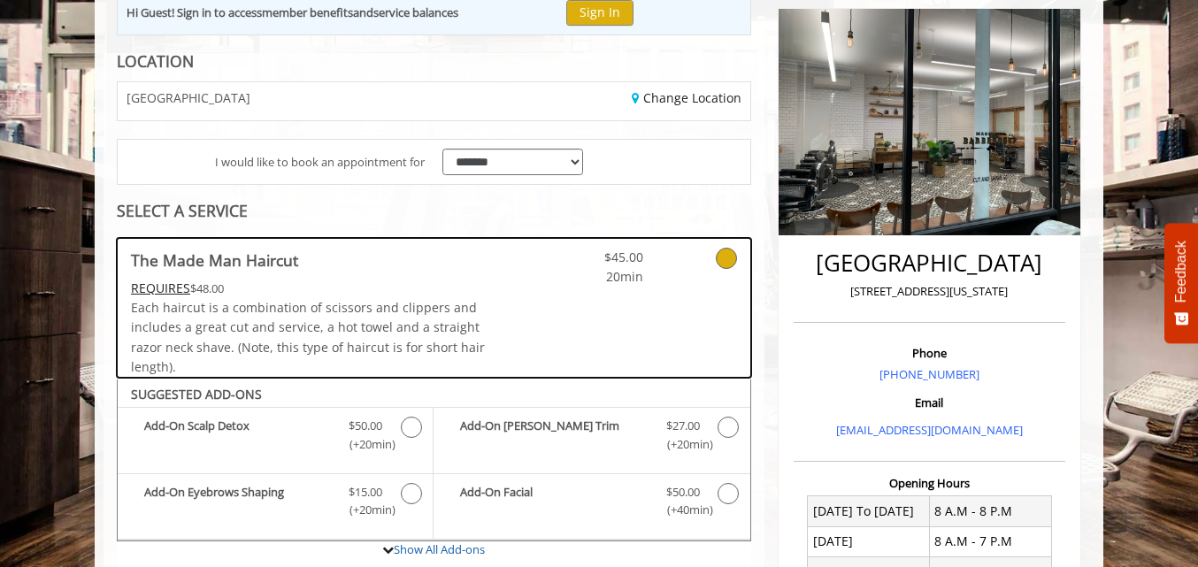
scroll to position [0, 0]
